Goal: Navigation & Orientation: Find specific page/section

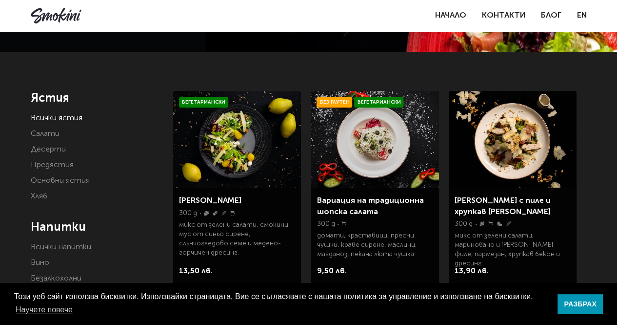
scroll to position [151, 0]
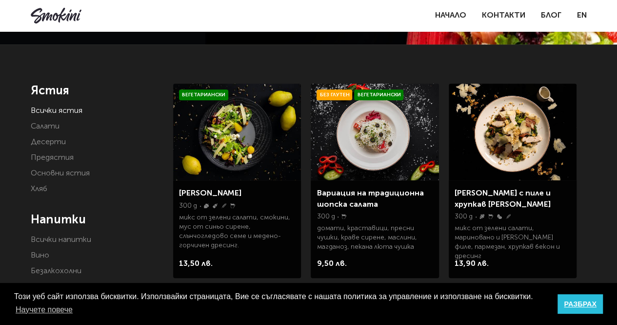
click at [594, 303] on link "РАЗБРАХ" at bounding box center [580, 304] width 45 height 20
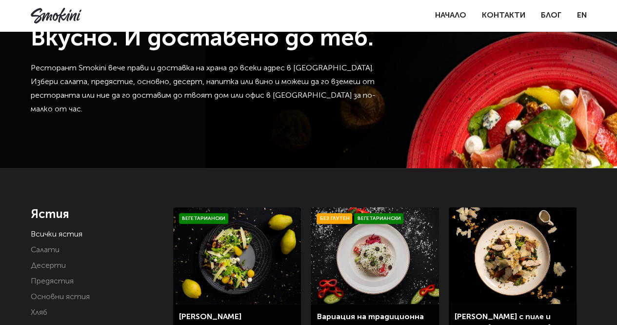
scroll to position [0, 0]
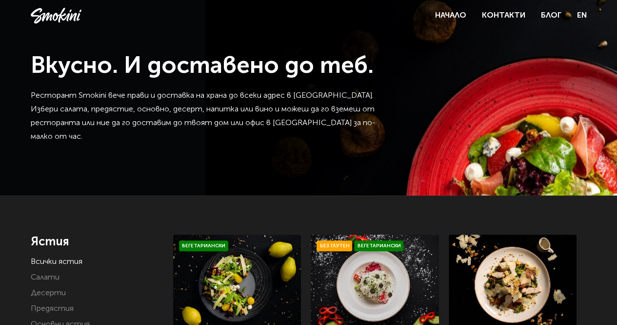
click at [47, 14] on link at bounding box center [56, 16] width 51 height 16
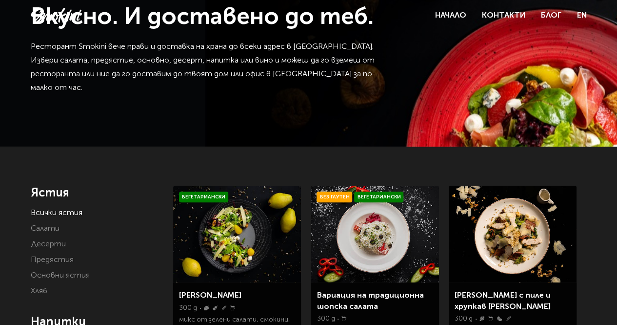
scroll to position [91, 0]
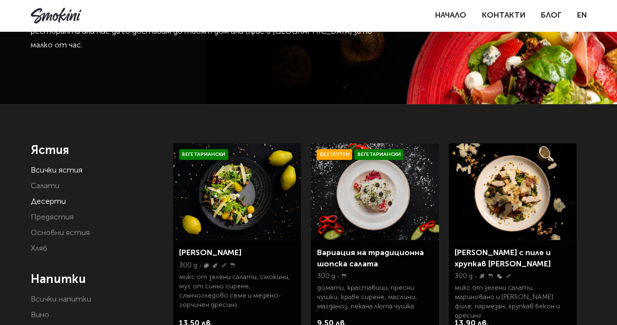
click at [51, 205] on link "Десерти" at bounding box center [48, 202] width 35 height 8
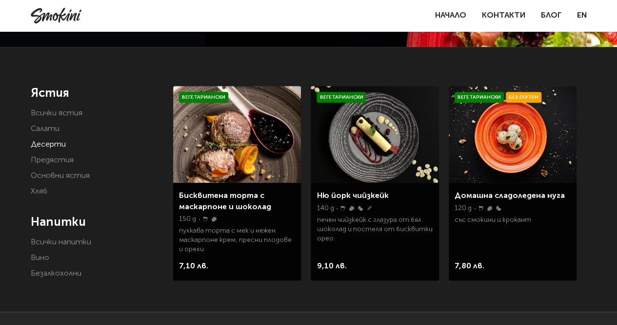
scroll to position [146, 0]
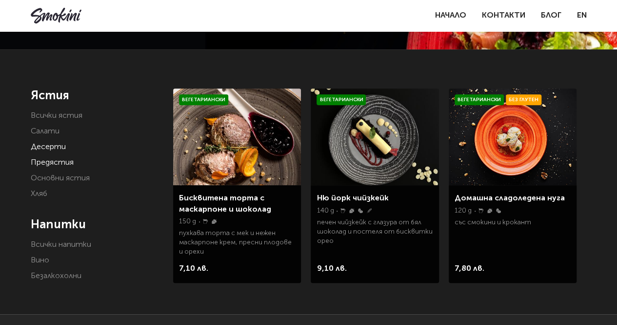
click at [71, 163] on link "Предястия" at bounding box center [52, 163] width 43 height 8
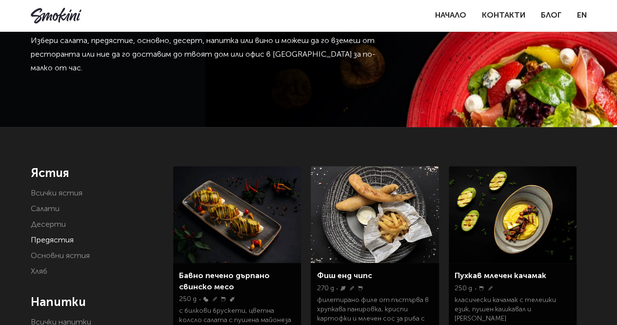
scroll to position [67, 0]
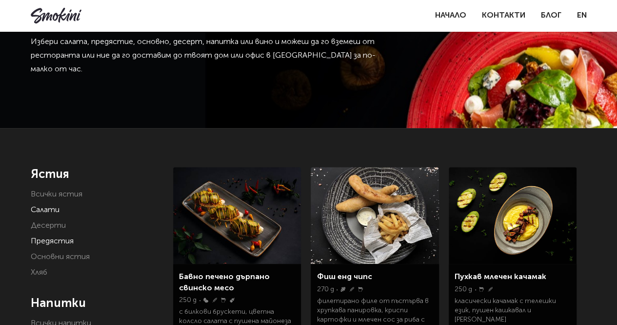
click at [49, 212] on link "Салати" at bounding box center [45, 210] width 29 height 8
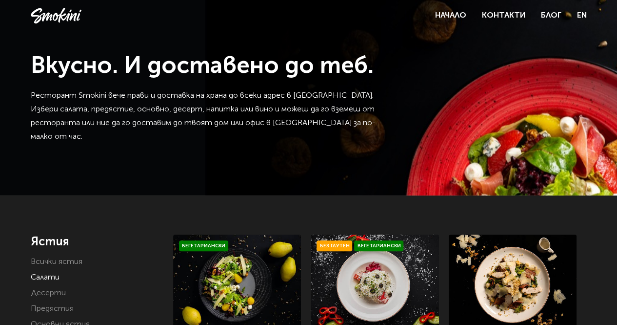
click at [70, 271] on ul "Всички ястия Салати Десерти Предястия Основни ястия Хляб" at bounding box center [95, 301] width 128 height 92
click at [67, 263] on link "Всички ястия" at bounding box center [57, 262] width 52 height 8
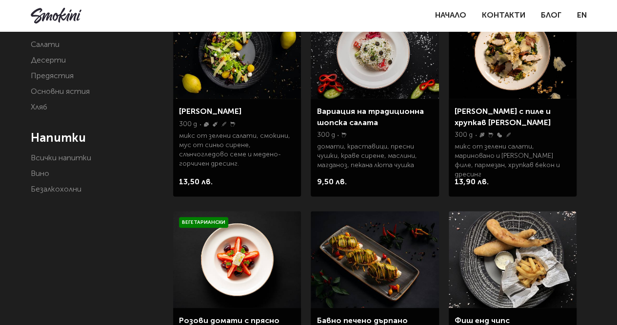
scroll to position [213, 0]
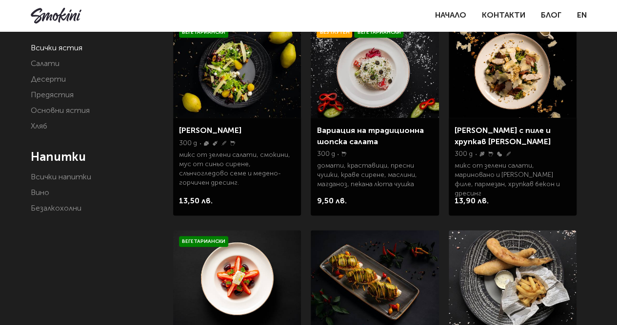
click at [59, 50] on link "Всички ястия" at bounding box center [57, 48] width 52 height 8
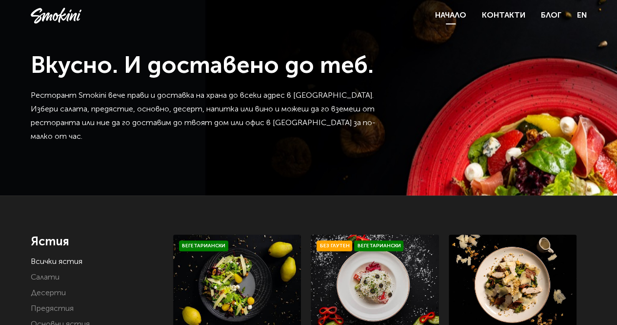
click at [465, 15] on link "Начало" at bounding box center [450, 16] width 31 height 8
